Goal: Task Accomplishment & Management: Complete application form

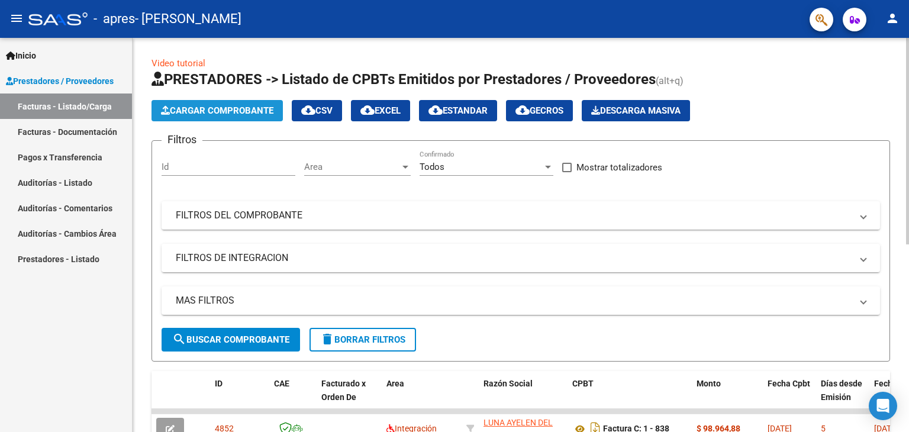
click at [220, 107] on span "Cargar Comprobante" at bounding box center [217, 110] width 112 height 11
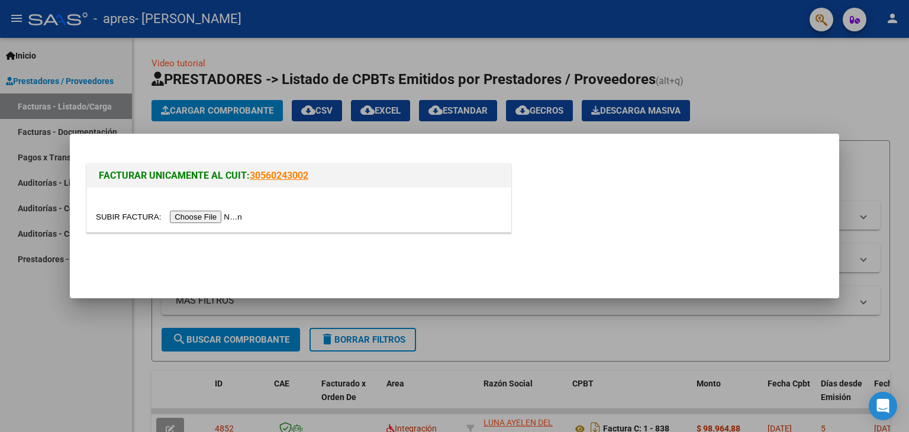
click at [230, 214] on input "file" at bounding box center [171, 217] width 150 height 12
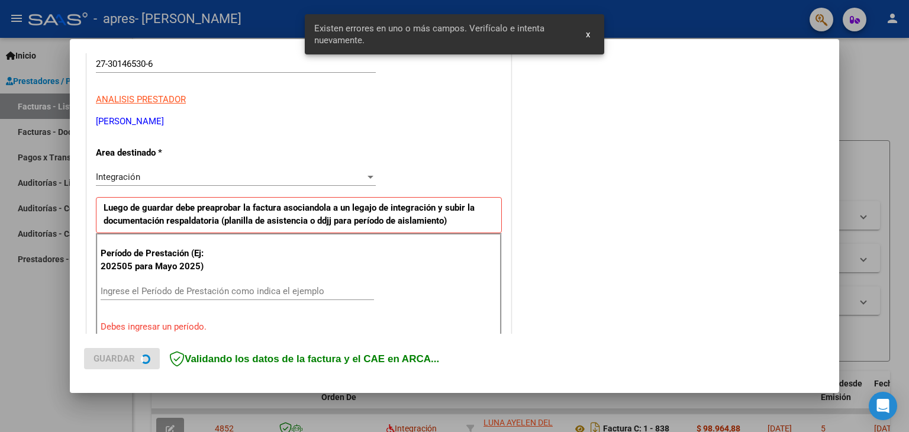
scroll to position [249, 0]
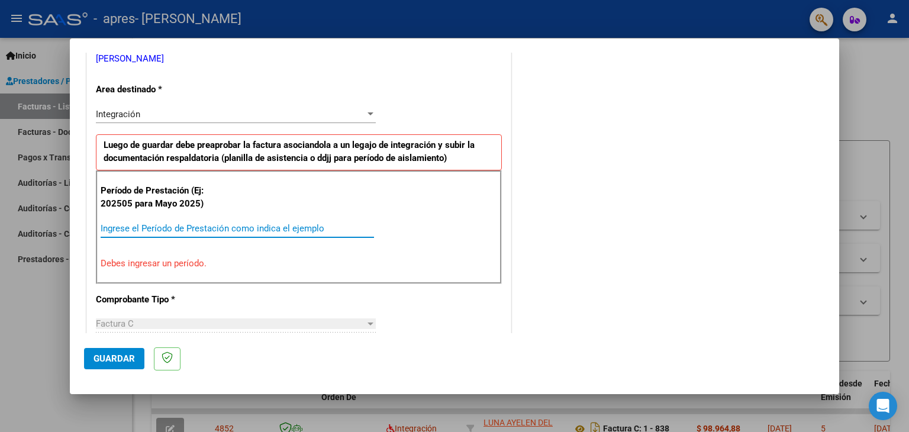
click at [177, 225] on input "Ingrese el Período de Prestación como indica el ejemplo" at bounding box center [237, 228] width 273 height 11
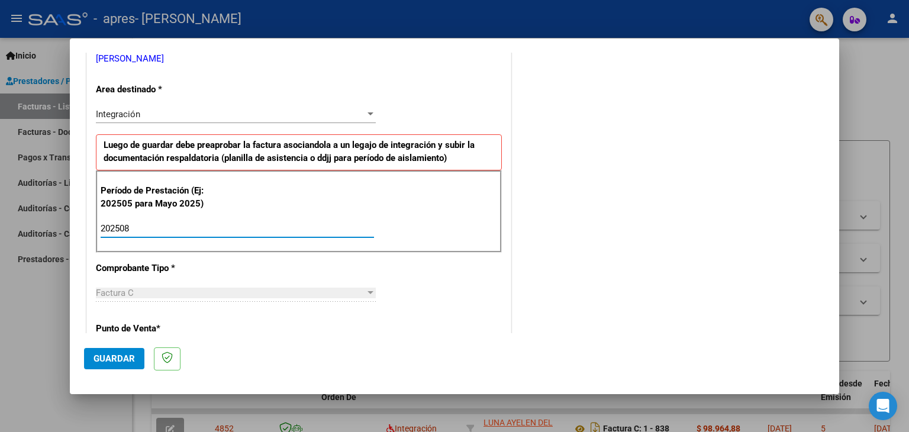
type input "202508"
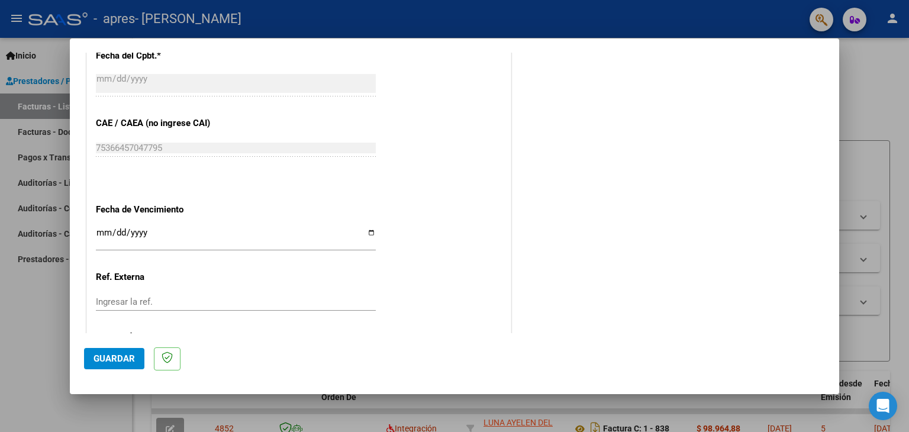
scroll to position [759, 0]
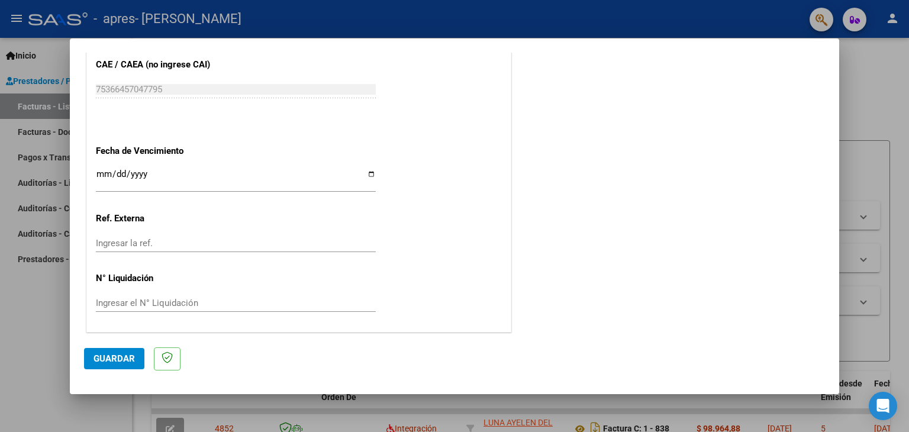
click at [98, 175] on input "Ingresar la fecha" at bounding box center [236, 178] width 280 height 19
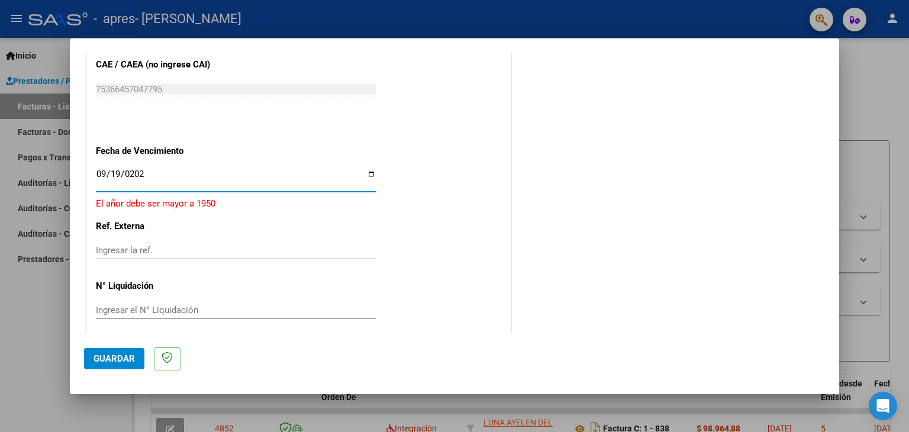
type input "[DATE]"
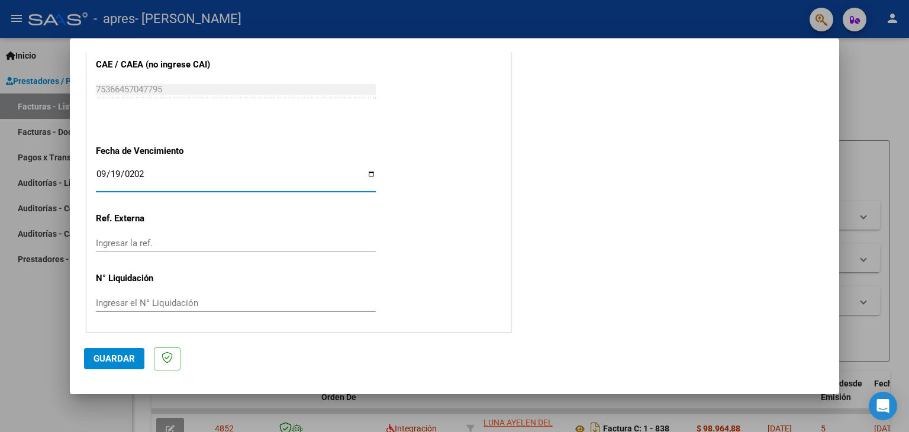
click at [299, 379] on mat-dialog-container "COMPROBANTE VER COMPROBANTE El comprobante fue leído exitosamente. DATOS DEL CO…" at bounding box center [454, 216] width 769 height 356
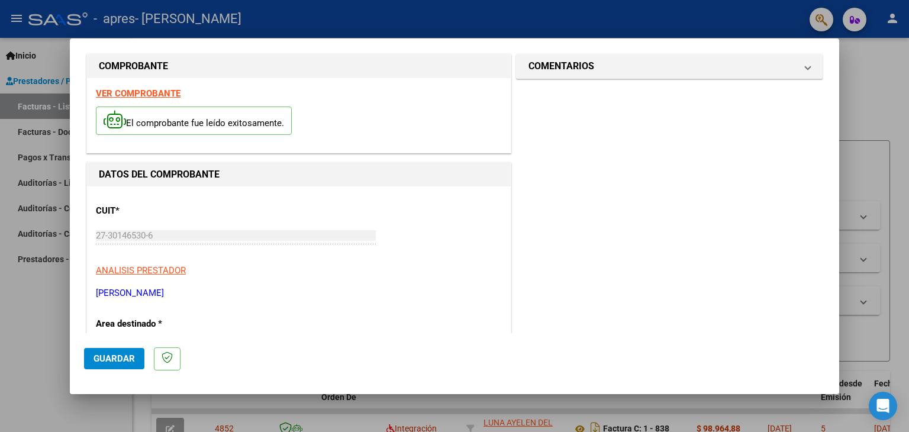
scroll to position [0, 0]
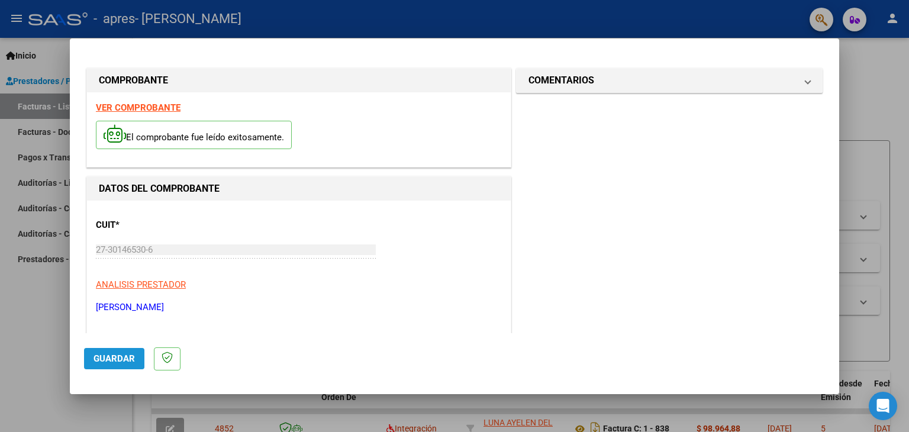
click at [96, 353] on span "Guardar" at bounding box center [113, 358] width 41 height 11
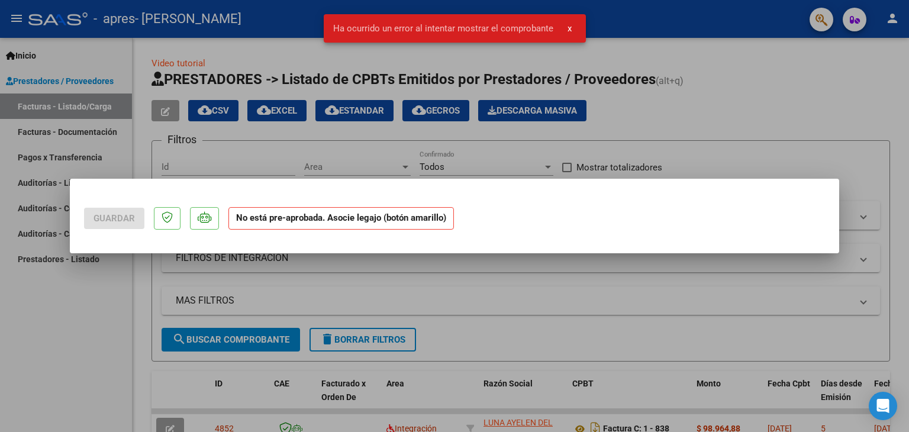
click at [329, 291] on div at bounding box center [454, 216] width 909 height 432
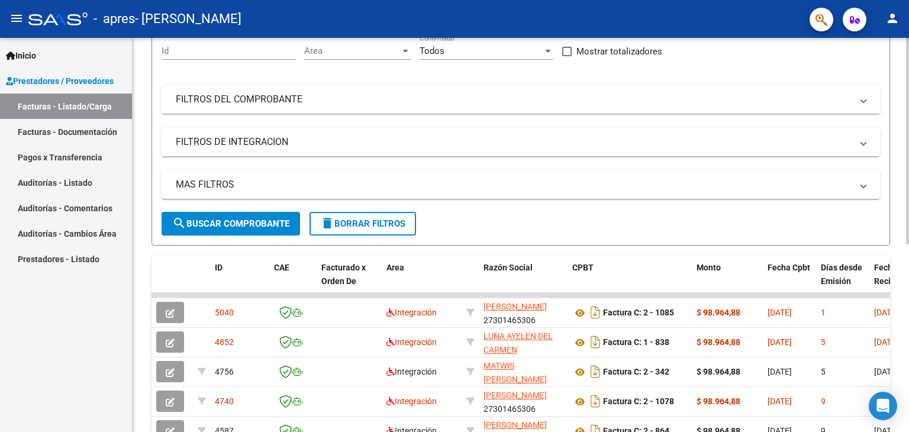
scroll to position [135, 0]
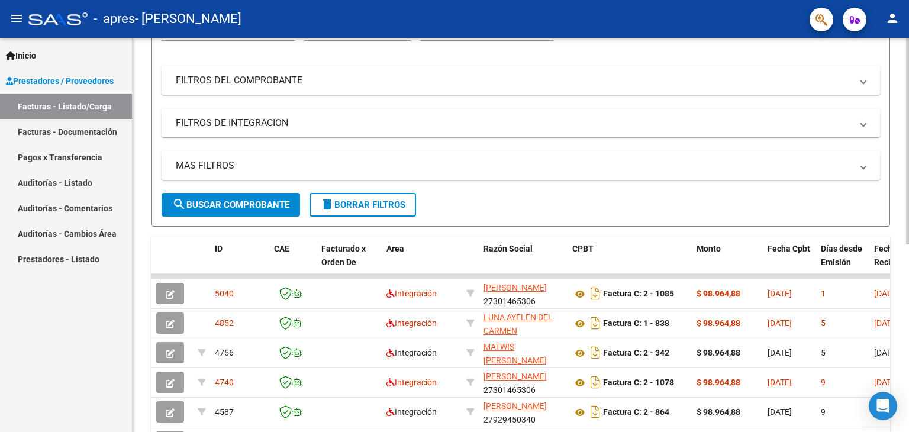
click at [906, 282] on div at bounding box center [907, 213] width 3 height 207
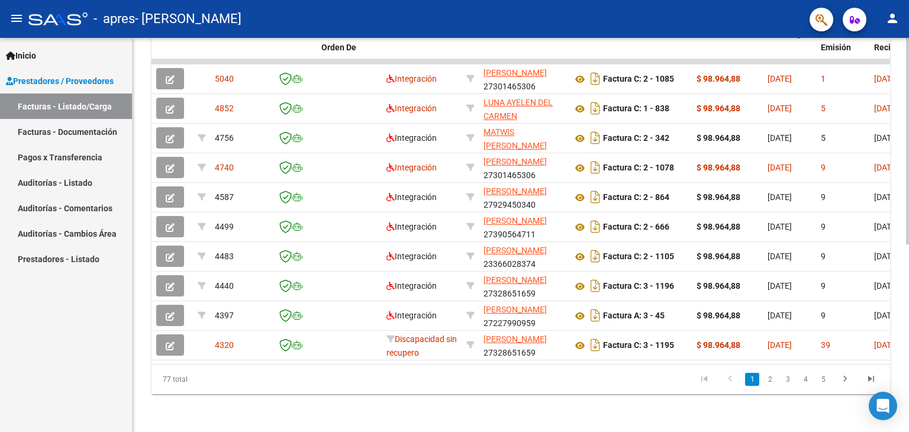
scroll to position [357, 0]
click at [901, 282] on div "Video tutorial PRESTADORES -> Listado de CPBTs Emitidos por Prestadores / Prove…" at bounding box center [522, 60] width 779 height 744
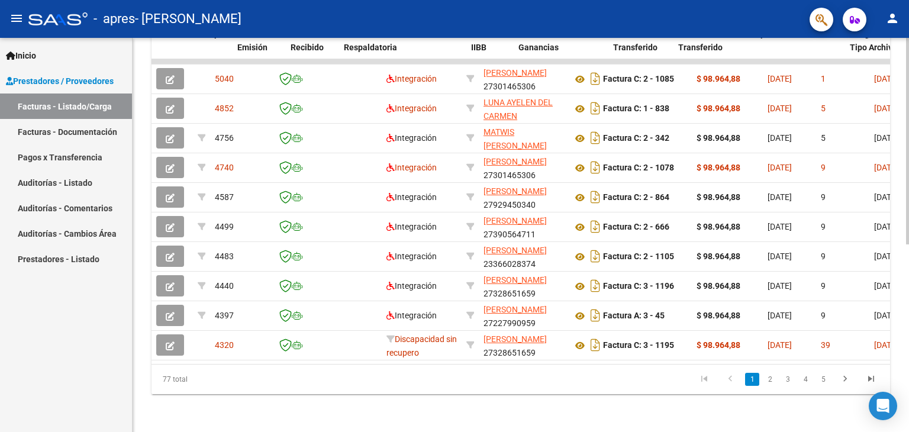
scroll to position [0, 586]
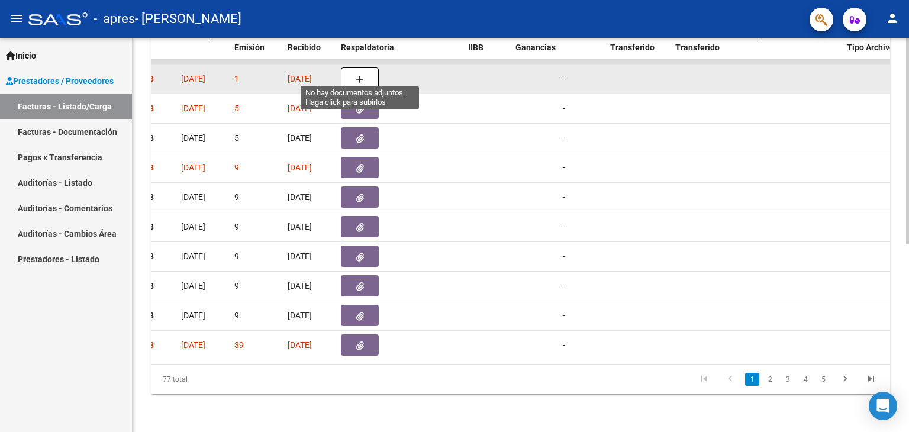
click at [363, 67] on button "button" at bounding box center [360, 78] width 38 height 22
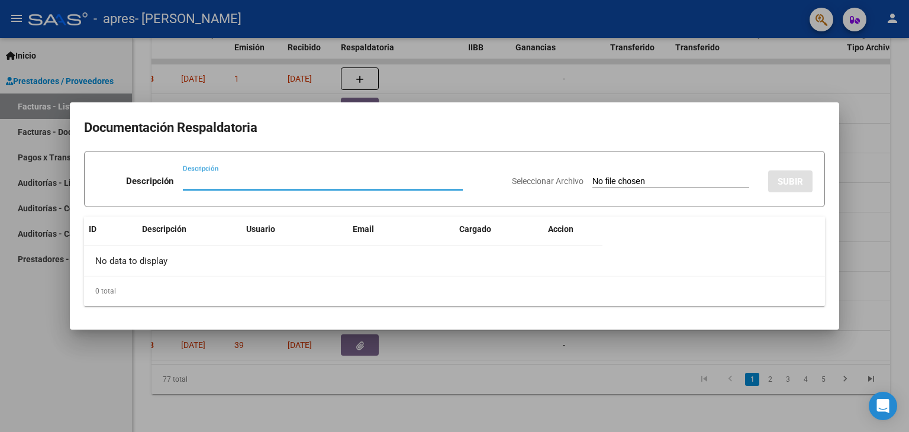
click at [202, 178] on input "Descripción" at bounding box center [323, 181] width 280 height 11
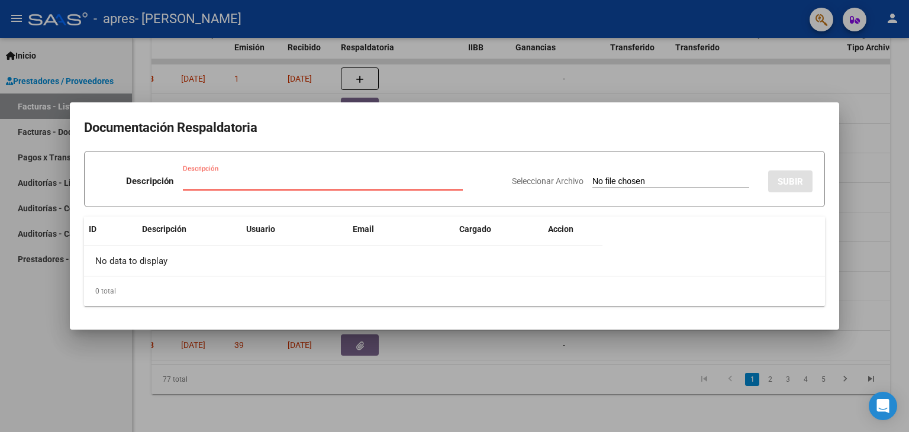
click at [224, 176] on input "Descripción" at bounding box center [323, 181] width 280 height 11
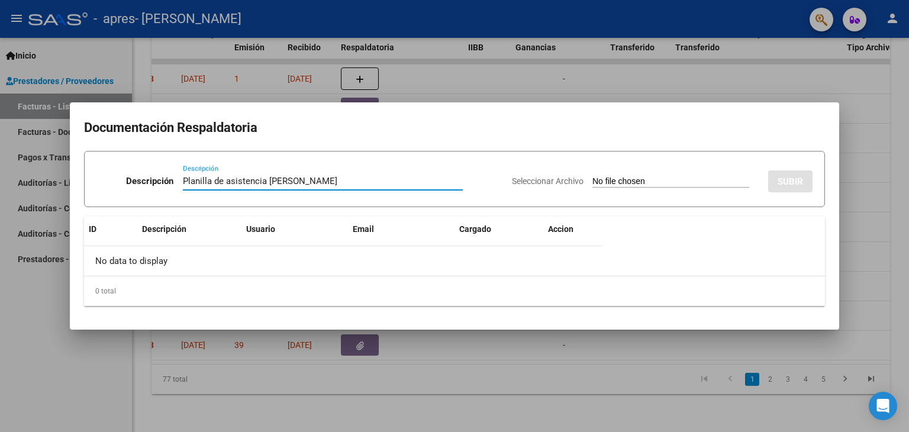
type input "Planilla de asistencia [PERSON_NAME]"
click at [685, 172] on div "Seleccionar Archivo SUBIR" at bounding box center [662, 179] width 301 height 36
click at [655, 176] on input "Seleccionar Archivo" at bounding box center [670, 181] width 157 height 11
type input "C:\fakepath\WhatsApp Image [DATE] 19.27.40.jpeg"
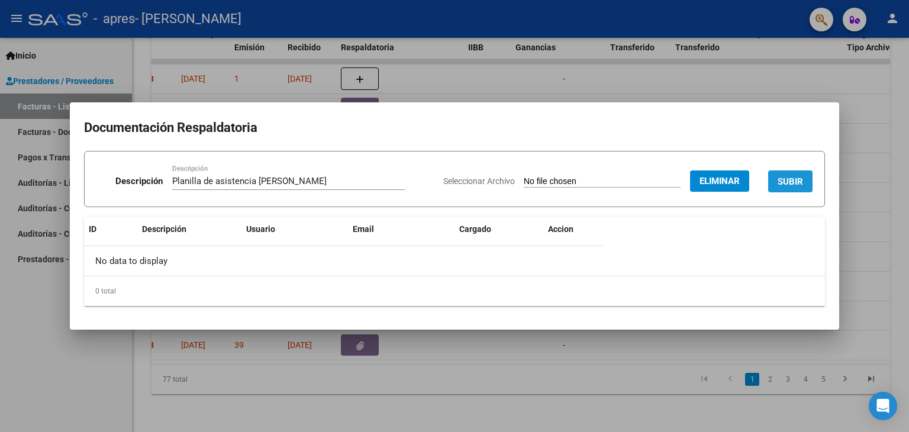
click at [779, 182] on span "SUBIR" at bounding box center [789, 181] width 25 height 11
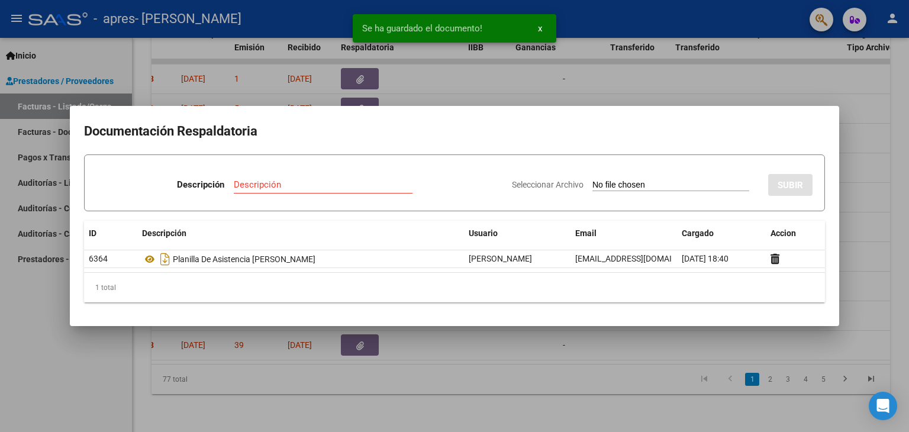
click at [544, 76] on div at bounding box center [454, 216] width 909 height 432
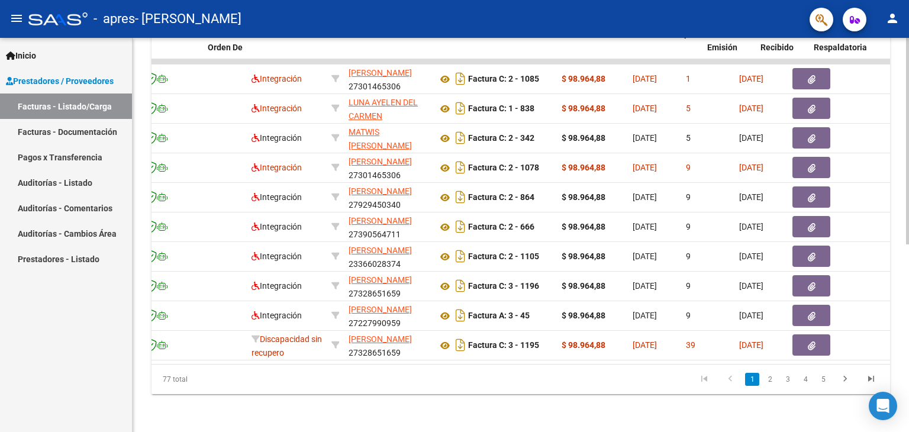
scroll to position [0, 114]
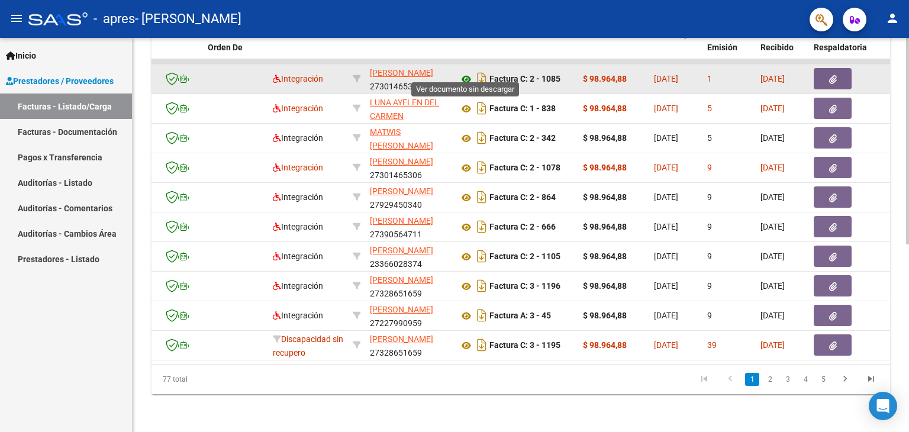
click at [463, 74] on icon at bounding box center [466, 79] width 15 height 14
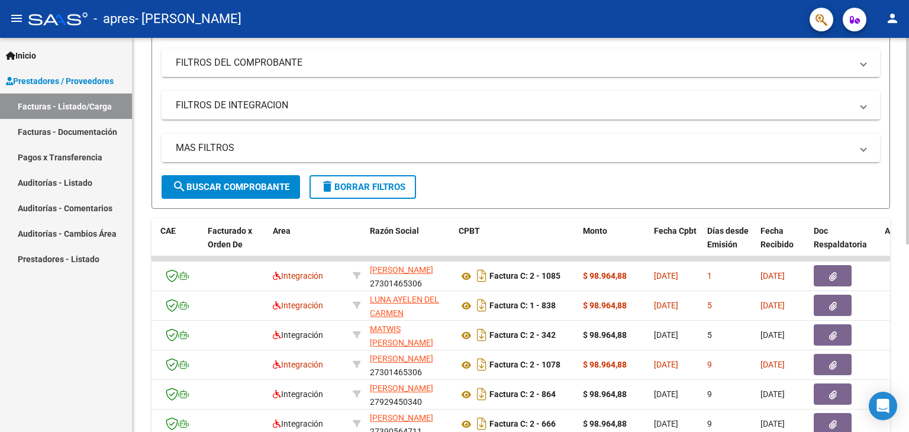
scroll to position [142, 0]
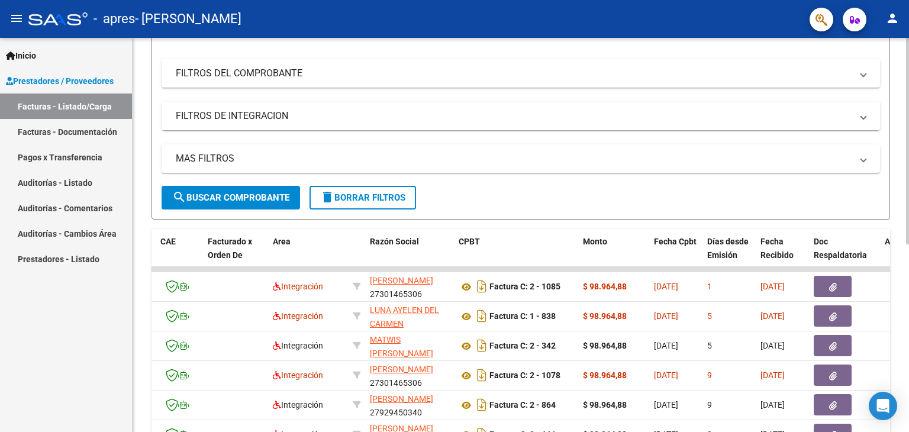
click at [904, 127] on div "Video tutorial PRESTADORES -> Listado de CPBTs Emitidos por Prestadores / Prove…" at bounding box center [522, 268] width 779 height 744
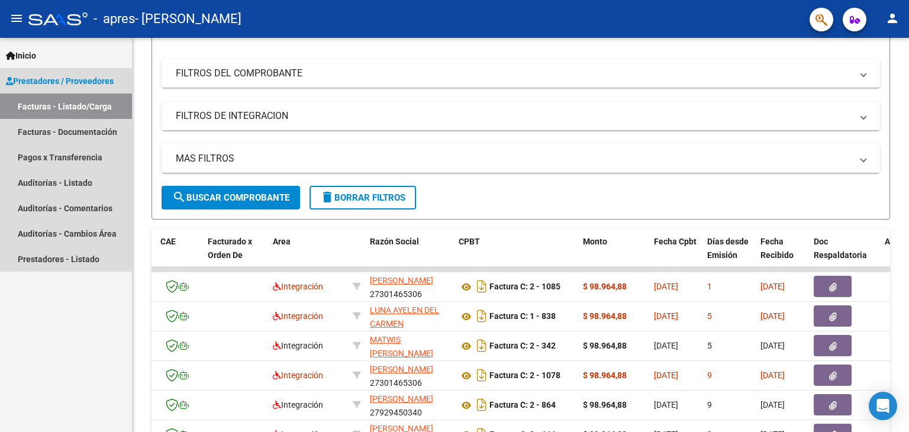
click at [83, 105] on link "Facturas - Listado/Carga" at bounding box center [66, 105] width 132 height 25
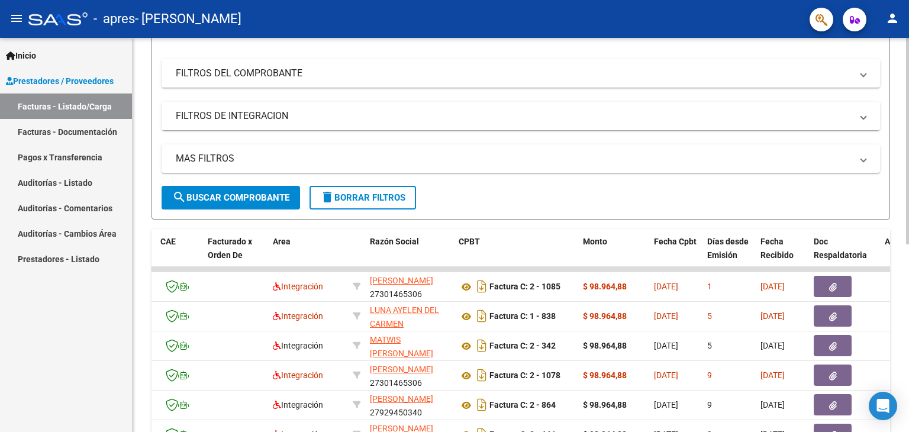
scroll to position [0, 0]
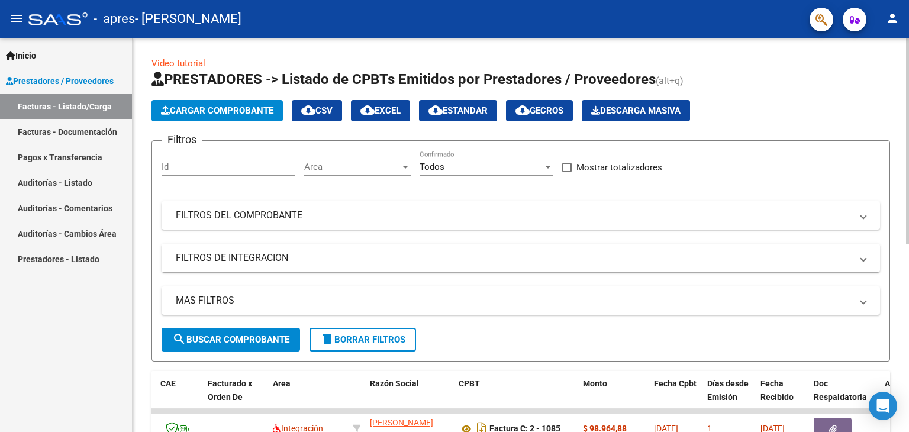
click at [908, 85] on div at bounding box center [907, 141] width 3 height 207
click at [227, 108] on span "Cargar Comprobante" at bounding box center [217, 110] width 112 height 11
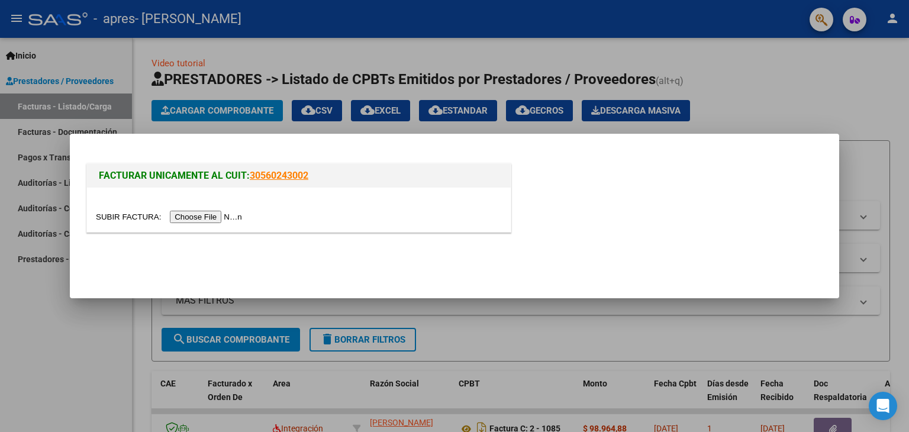
click at [212, 215] on input "file" at bounding box center [171, 217] width 150 height 12
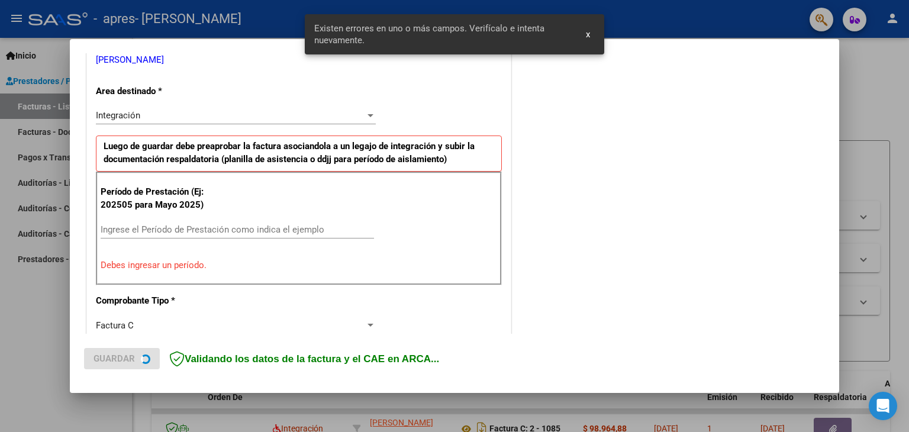
scroll to position [249, 0]
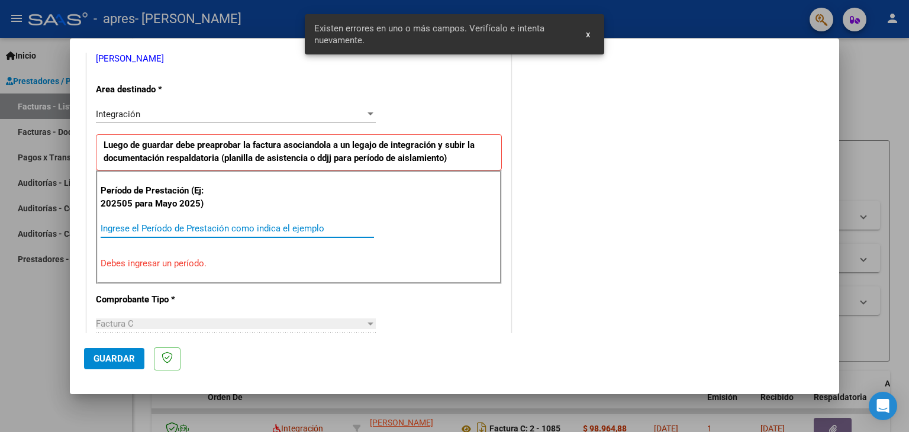
click at [157, 228] on input "Ingrese el Período de Prestación como indica el ejemplo" at bounding box center [237, 228] width 273 height 11
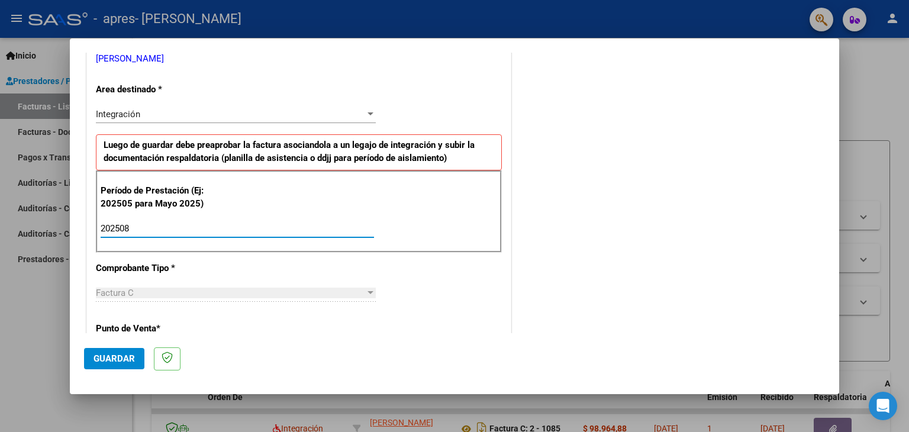
type input "202508"
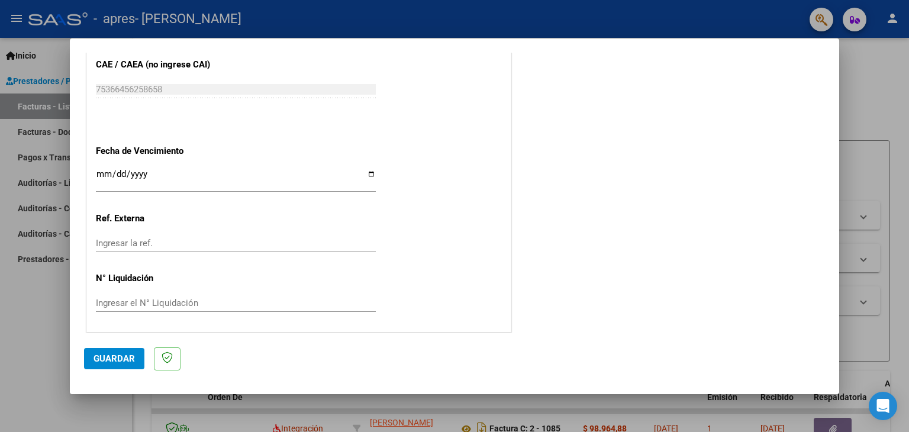
scroll to position [756, 0]
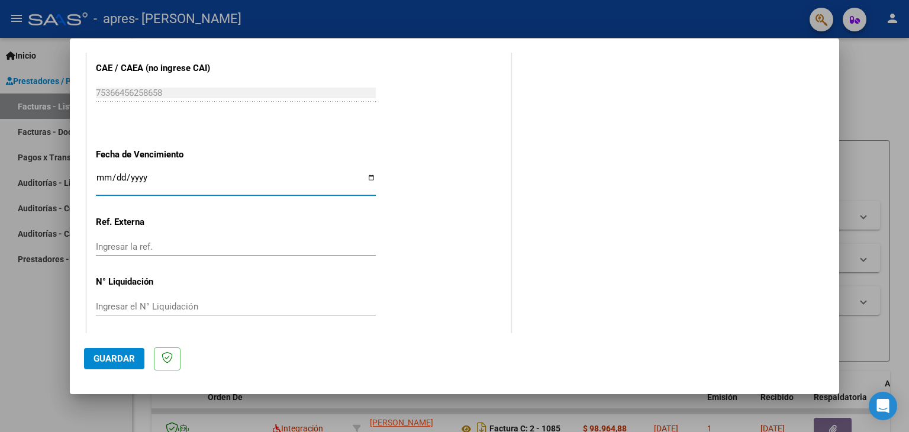
click at [101, 176] on input "Ingresar la fecha" at bounding box center [236, 182] width 280 height 19
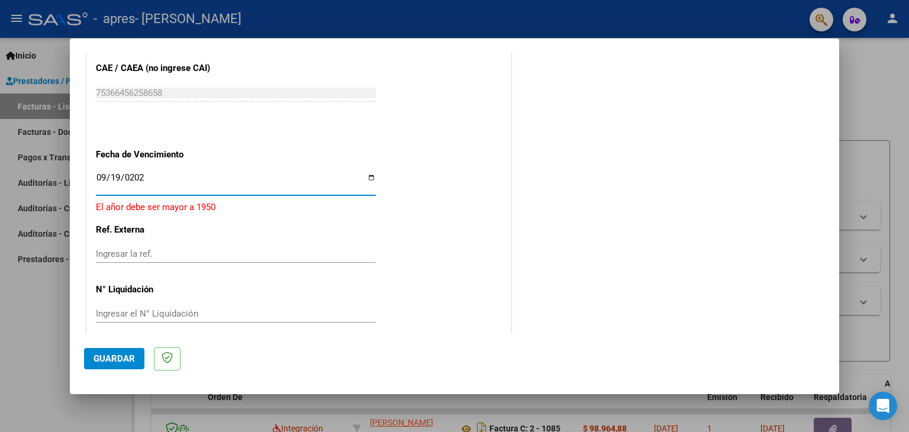
type input "[DATE]"
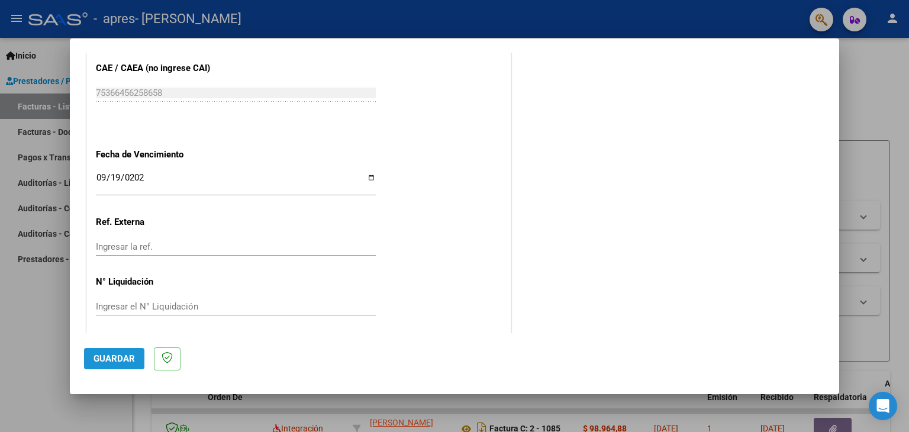
click at [107, 351] on button "Guardar" at bounding box center [114, 358] width 60 height 21
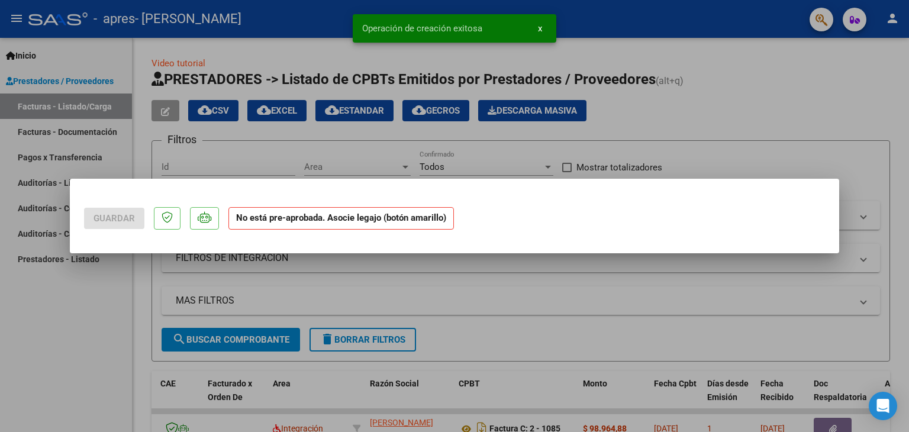
scroll to position [0, 0]
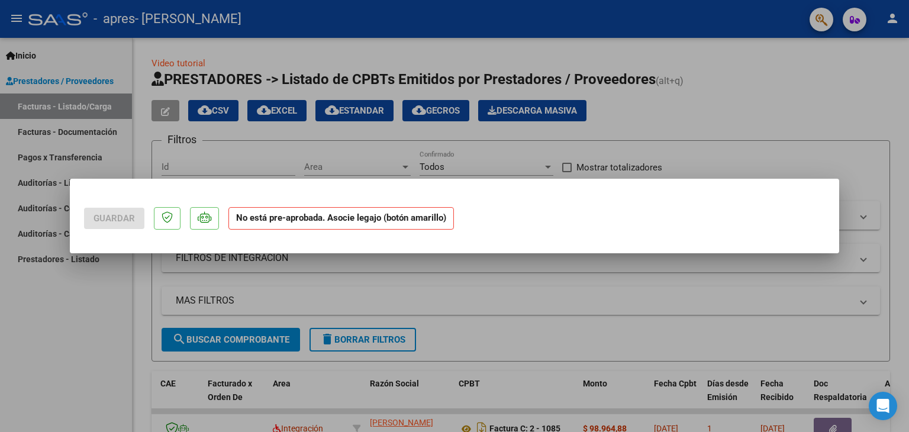
click at [476, 311] on div at bounding box center [454, 216] width 909 height 432
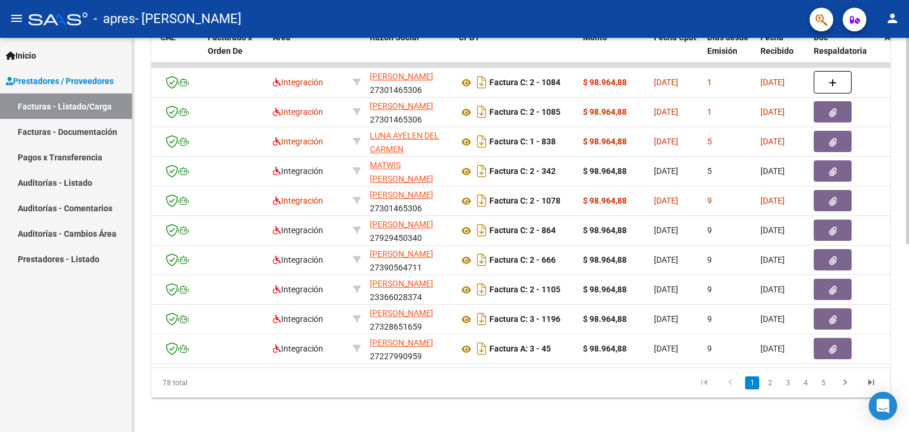
click at [902, 376] on div "Video tutorial PRESTADORES -> Listado de CPBTs Emitidos por Prestadores / Prove…" at bounding box center [522, 64] width 779 height 744
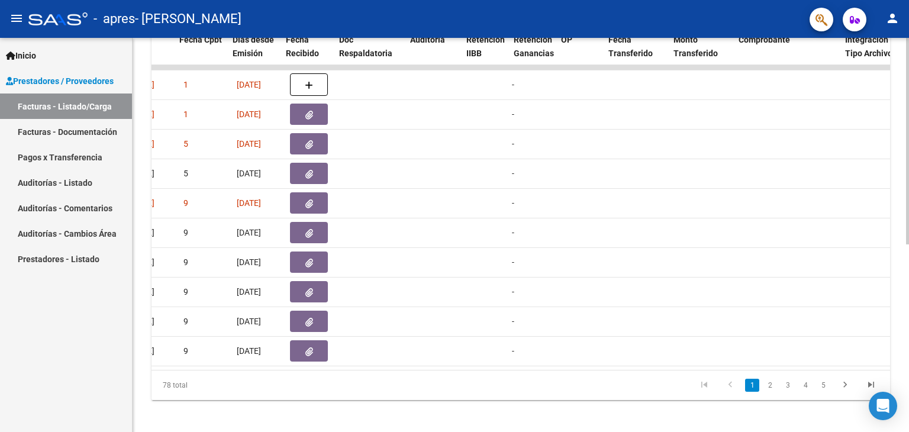
scroll to position [0, 588]
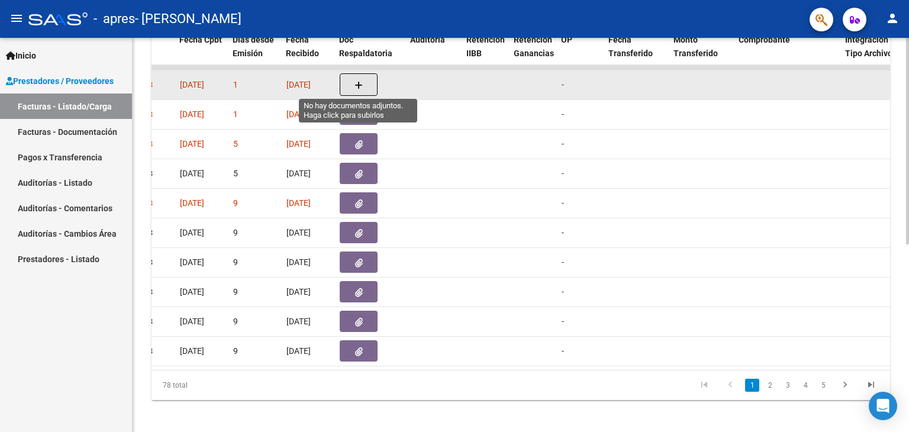
click at [354, 89] on button "button" at bounding box center [359, 84] width 38 height 22
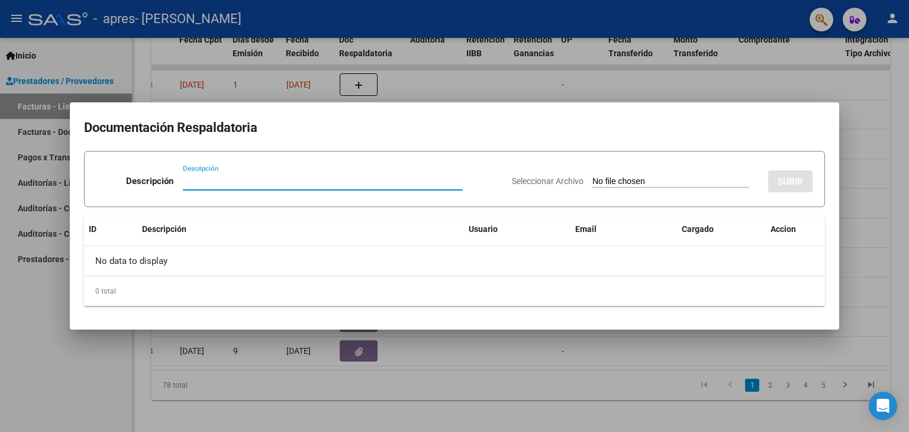
click at [198, 179] on input "Descripción" at bounding box center [323, 181] width 280 height 11
type input "Planilla de asistencia [PERSON_NAME]"
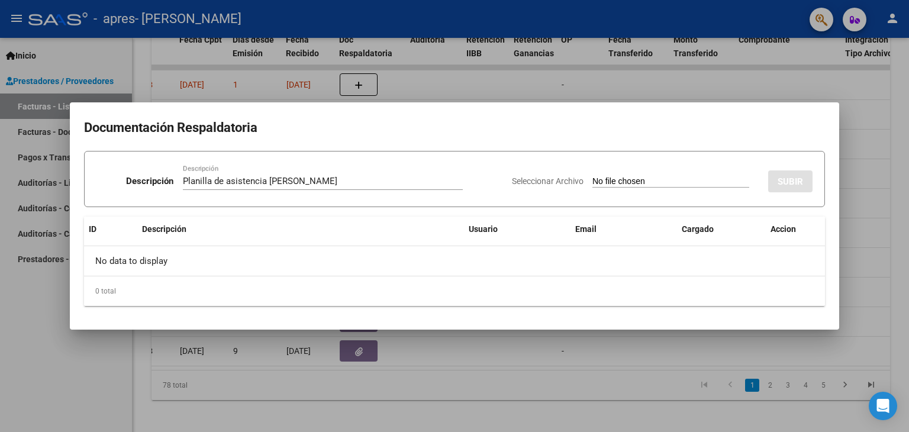
click at [645, 176] on input "Seleccionar Archivo" at bounding box center [670, 181] width 157 height 11
type input "C:\fakepath\WhatsApp Image [DATE] 18.42.27.jpeg"
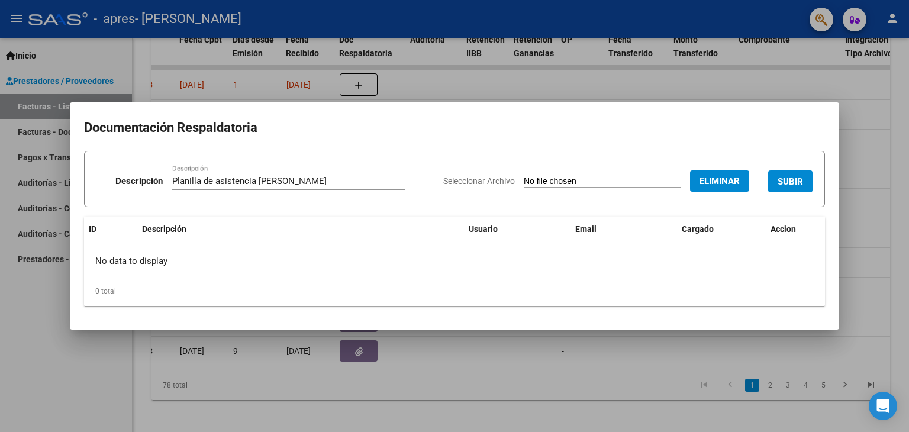
click at [782, 178] on span "SUBIR" at bounding box center [789, 181] width 25 height 11
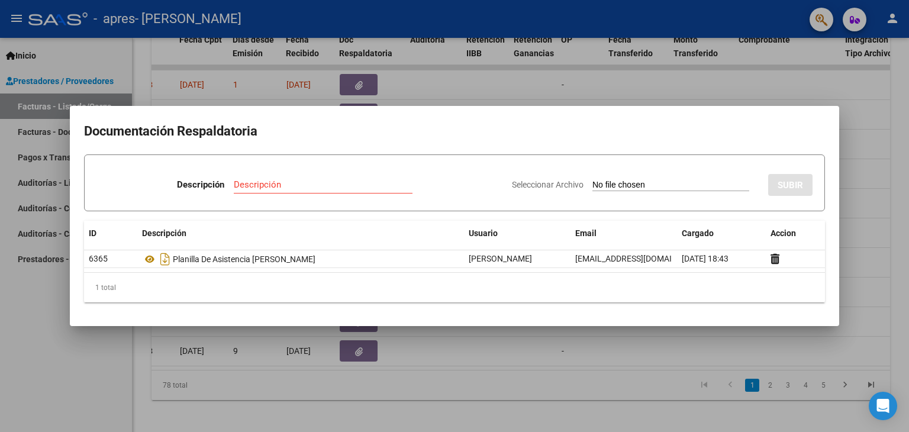
click at [602, 347] on div at bounding box center [454, 216] width 909 height 432
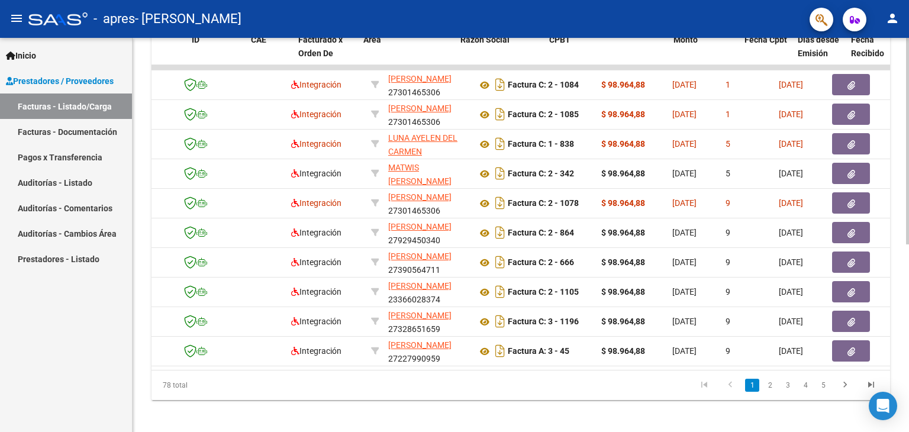
scroll to position [0, 0]
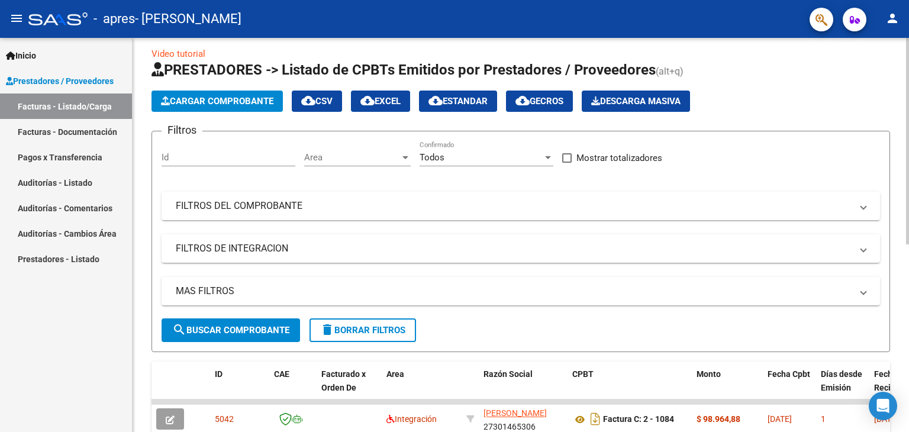
click at [905, 91] on div "Video tutorial PRESTADORES -> Listado de CPBTs Emitidos por Prestadores / Prove…" at bounding box center [522, 400] width 779 height 744
